Goal: Use online tool/utility: Utilize a website feature to perform a specific function

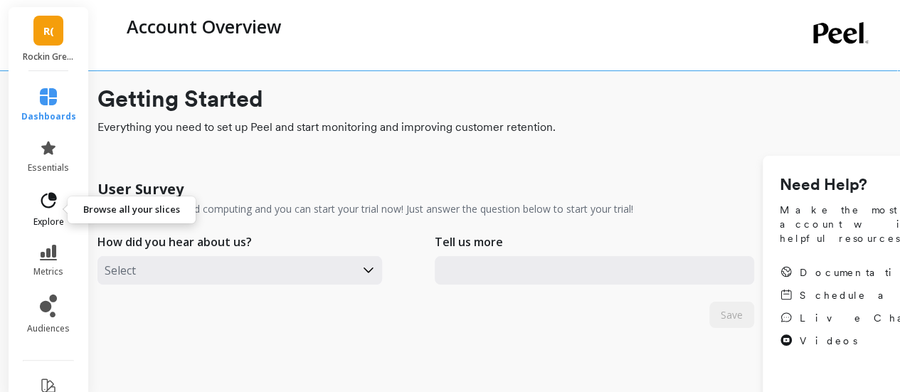
click at [38, 197] on icon at bounding box center [48, 201] width 20 height 20
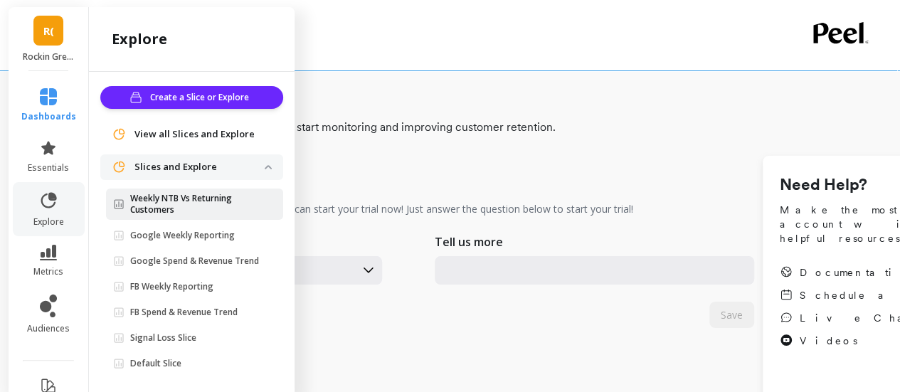
click at [174, 206] on p "Weekly NTB Vs Returning Customers" at bounding box center [197, 204] width 135 height 23
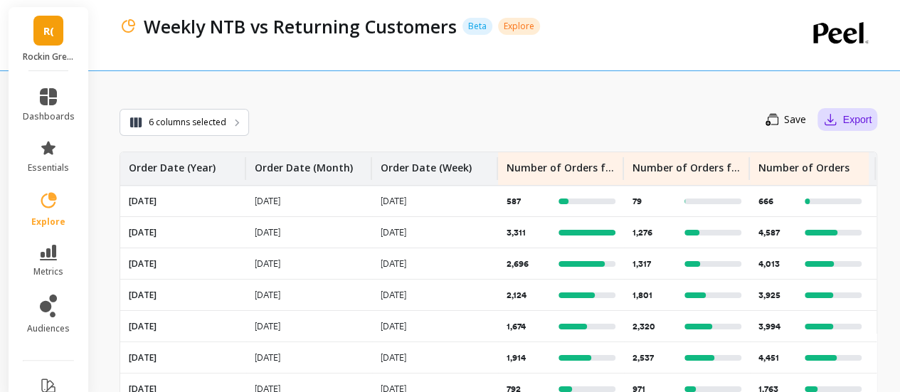
click at [858, 112] on button "Export" at bounding box center [848, 119] width 60 height 23
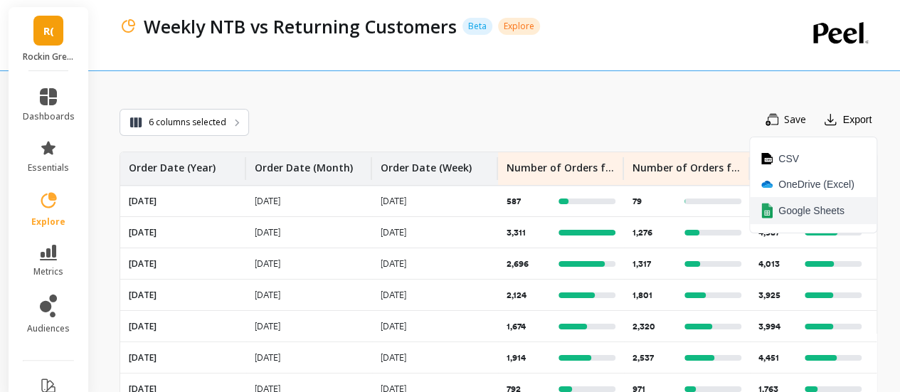
click at [831, 204] on span "Google Sheets" at bounding box center [812, 211] width 66 height 14
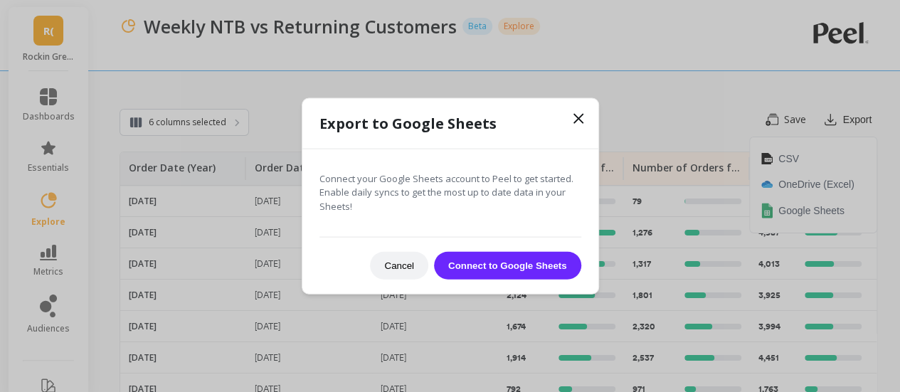
click at [542, 268] on button "Connect to Google Sheets" at bounding box center [507, 266] width 147 height 28
